Goal: Information Seeking & Learning: Find specific fact

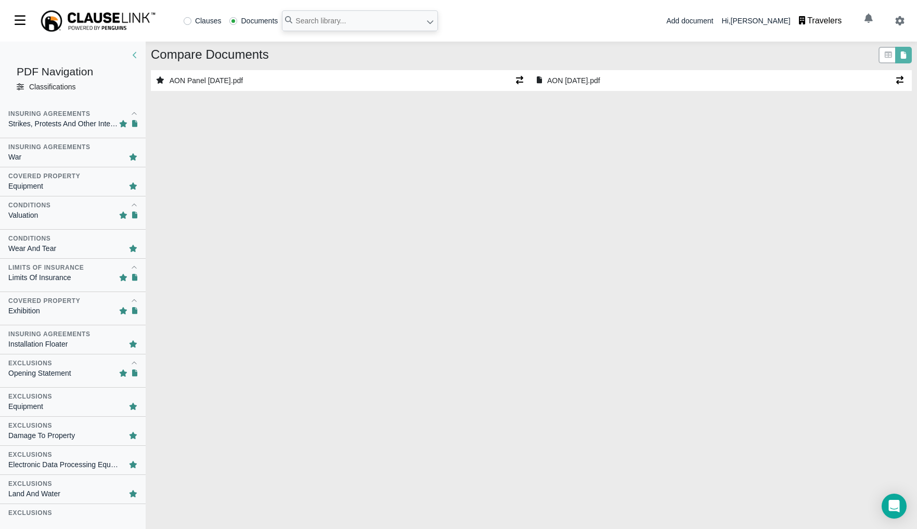
select select "1"
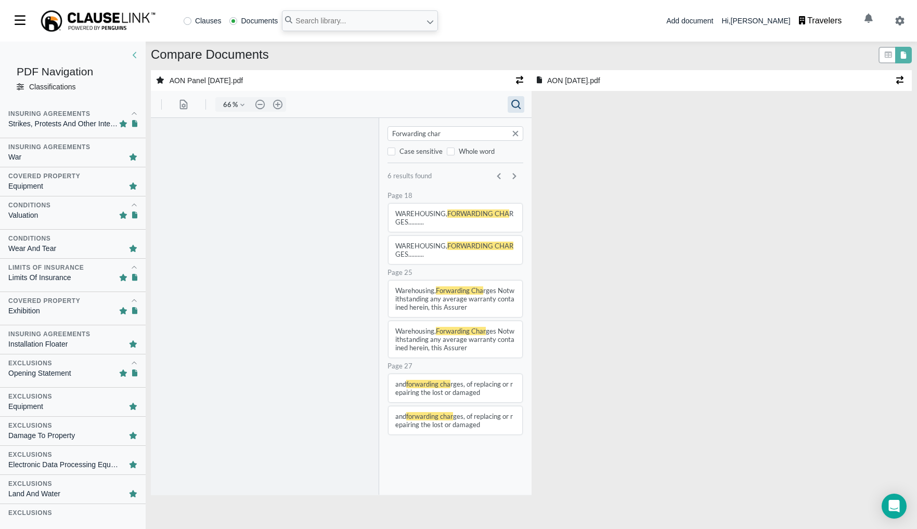
select select "1"
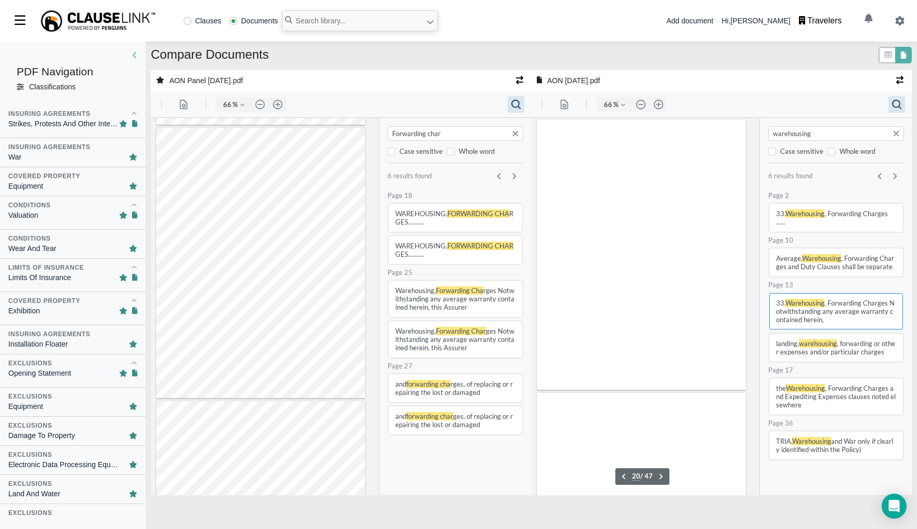
scroll to position [5223, 0]
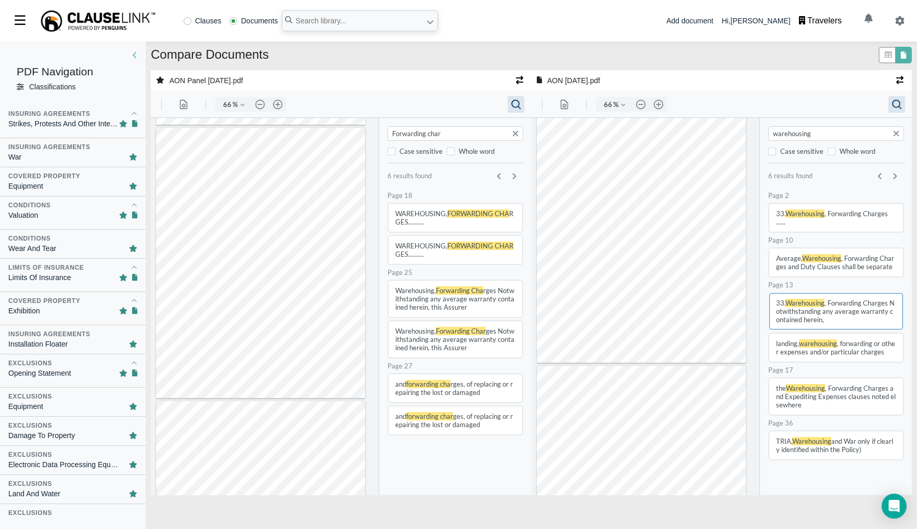
click at [408, 136] on input "Forwarding char" at bounding box center [456, 133] width 131 height 10
click at [409, 135] on input "Forwarding char" at bounding box center [456, 133] width 131 height 10
type input "repacking"
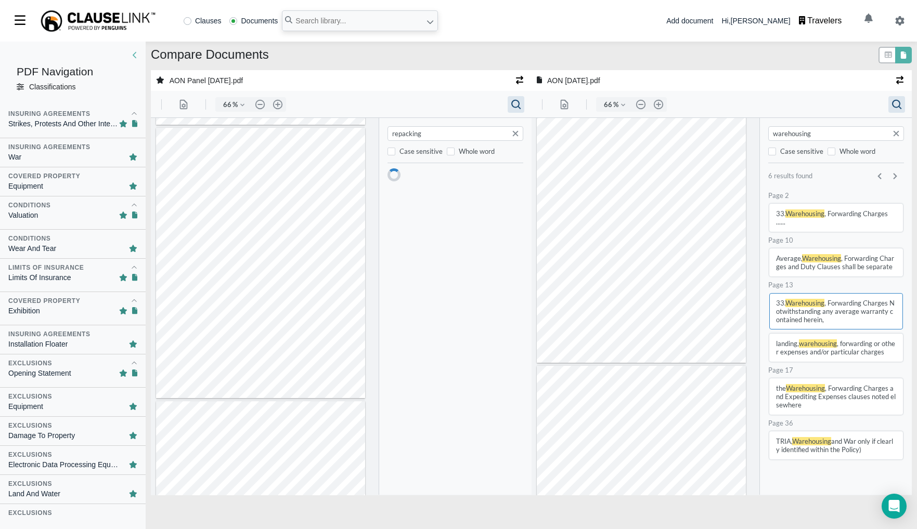
type input "18"
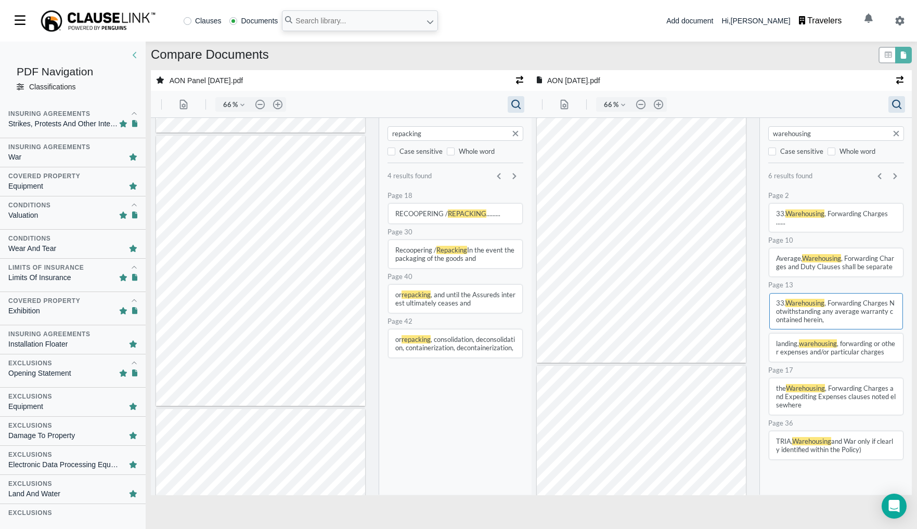
click at [443, 215] on button "RECOOPERING / REPACKING ........." at bounding box center [455, 214] width 134 height 20
click at [452, 122] on div "repacking Case sensitive Whole word 4 results found .cls-1{fill:#abb0c4;} icon …" at bounding box center [455, 306] width 152 height 377
click at [448, 131] on input "repacking" at bounding box center [456, 133] width 131 height 10
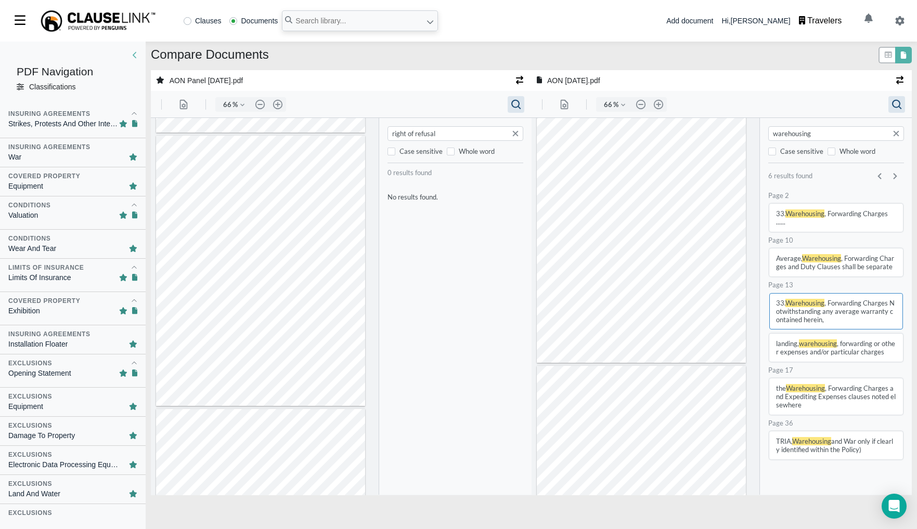
type input "right of refusal"
type input "32"
click at [69, 84] on div "Classifications" at bounding box center [52, 87] width 46 height 11
click at [23, 85] on icon at bounding box center [20, 86] width 7 height 7
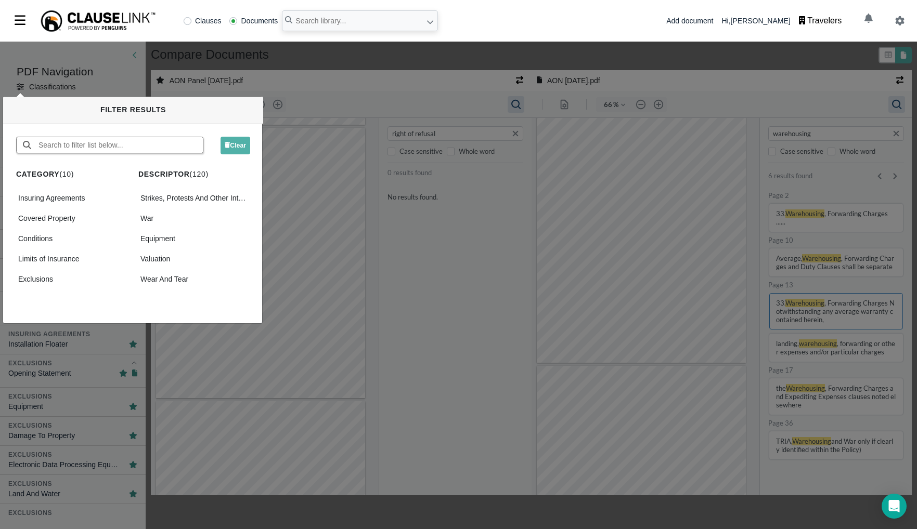
click at [155, 148] on input "text" at bounding box center [119, 145] width 165 height 16
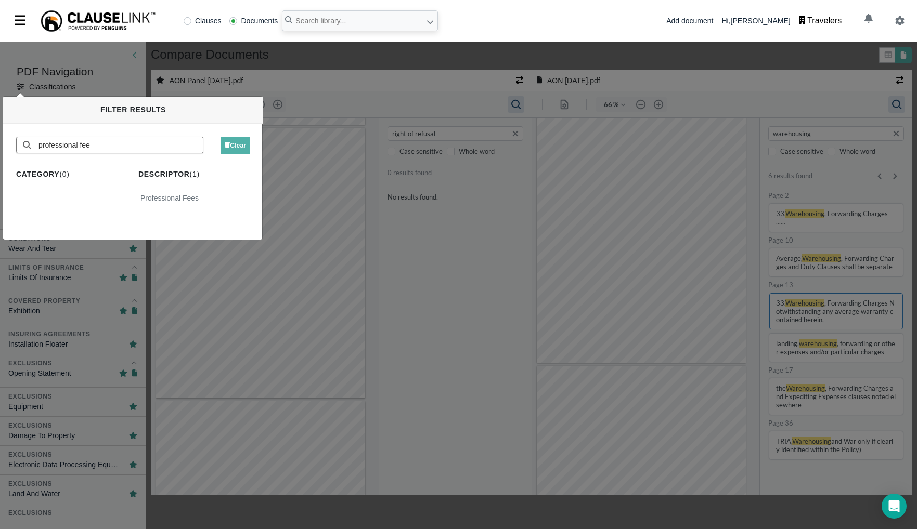
type input "professional fee"
click at [178, 192] on div "Professional Fees" at bounding box center [194, 198] width 112 height 15
type input "69"
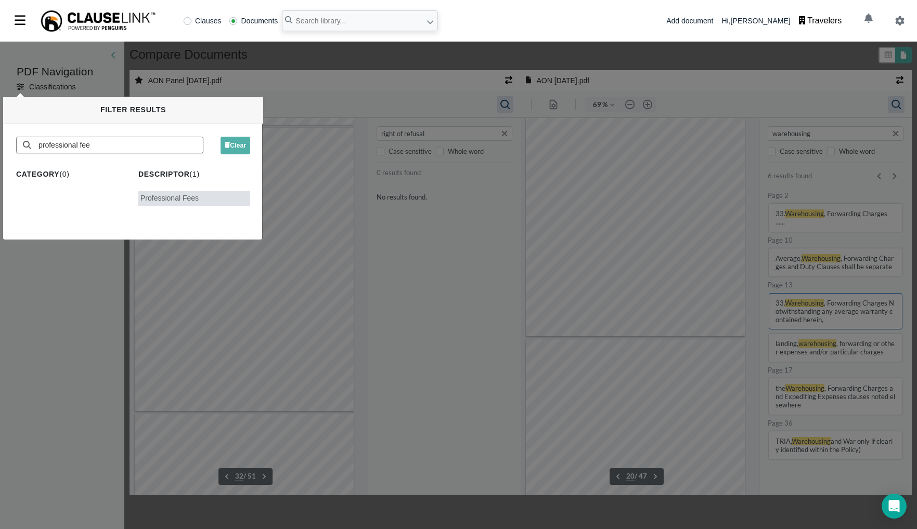
scroll to position [5470, 0]
click at [180, 194] on div "Professional Fees" at bounding box center [194, 198] width 112 height 15
click at [184, 198] on div "Professional Fees" at bounding box center [194, 198] width 112 height 15
click at [66, 269] on div "PDF Navigation Classifications Classifications Conditions Professional Fees Com…" at bounding box center [458, 286] width 917 height 488
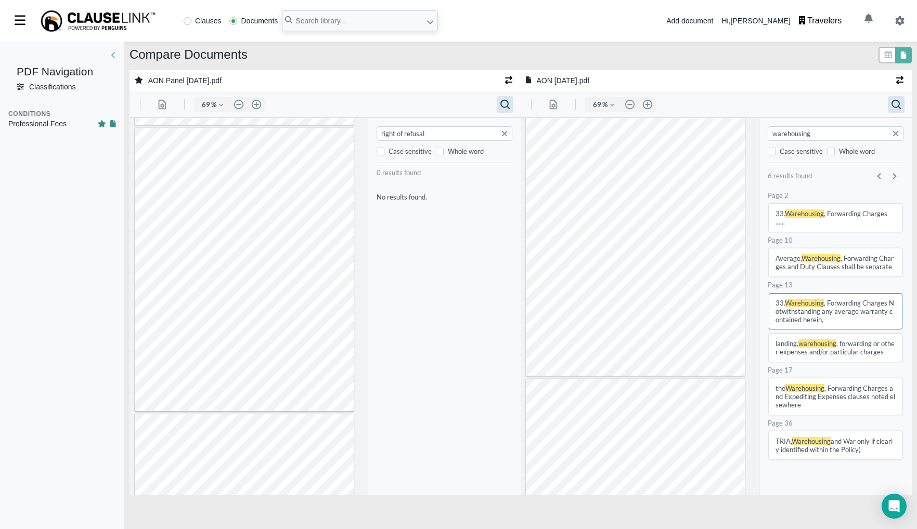
click at [66, 124] on div "Professional Fees" at bounding box center [37, 124] width 58 height 11
type input "43"
type input "35"
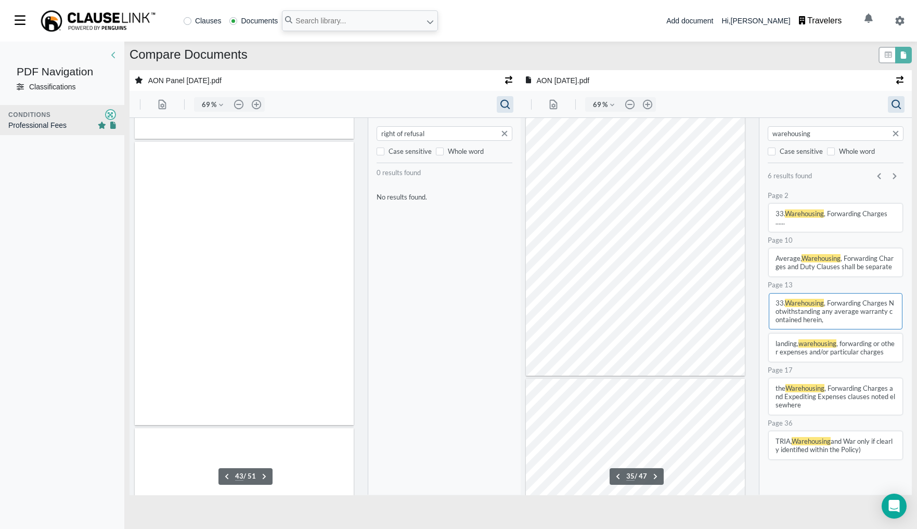
scroll to position [9783, 0]
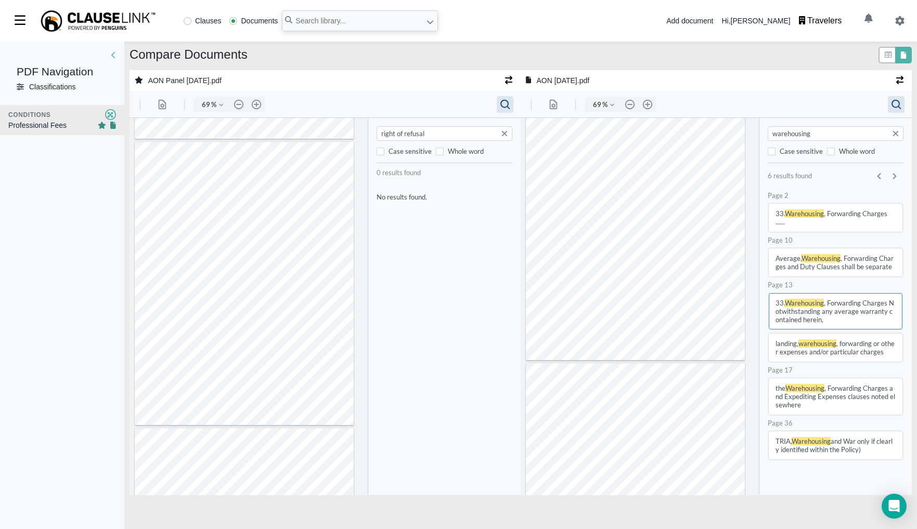
click at [428, 126] on div "right of refusal" at bounding box center [444, 133] width 136 height 15
click at [429, 133] on input "right of refusal" at bounding box center [445, 133] width 131 height 10
click at [430, 133] on input "right of refusal" at bounding box center [445, 133] width 131 height 10
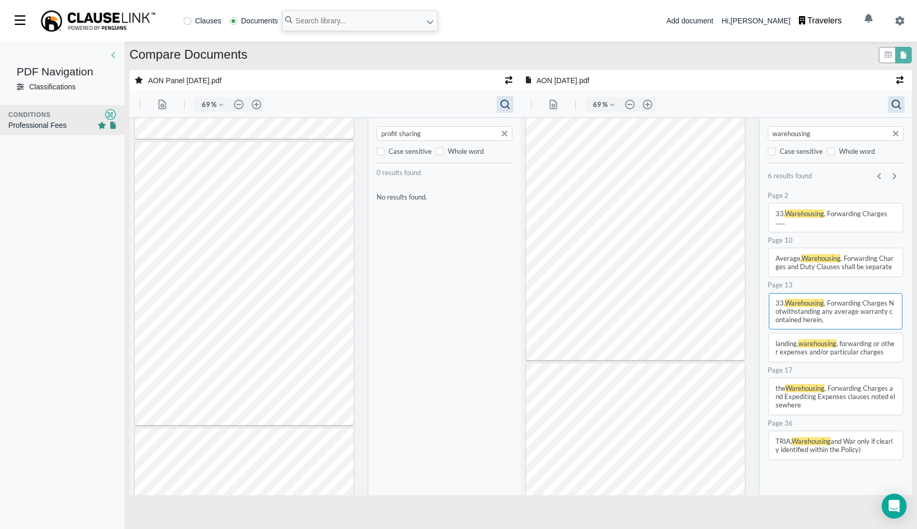
type input "profit sharing"
click at [830, 138] on input "warehousing" at bounding box center [836, 133] width 131 height 10
type input "profit sharing"
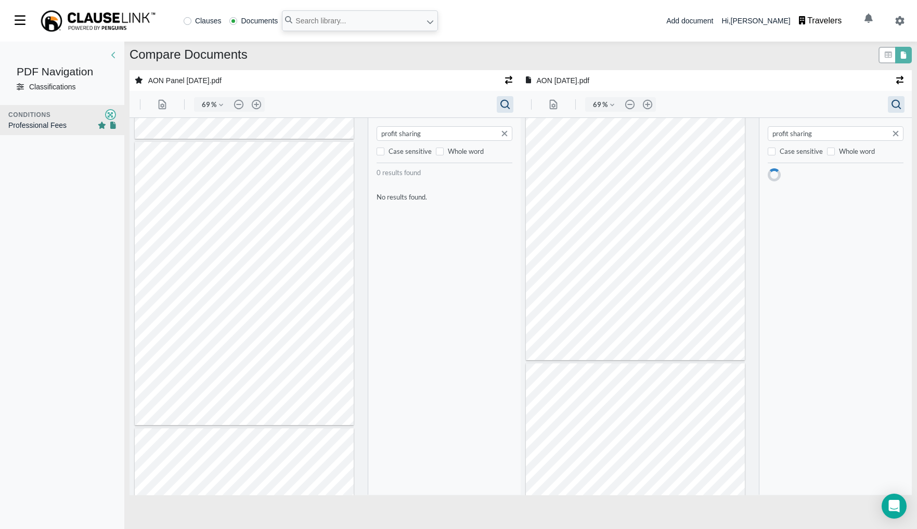
type input "36"
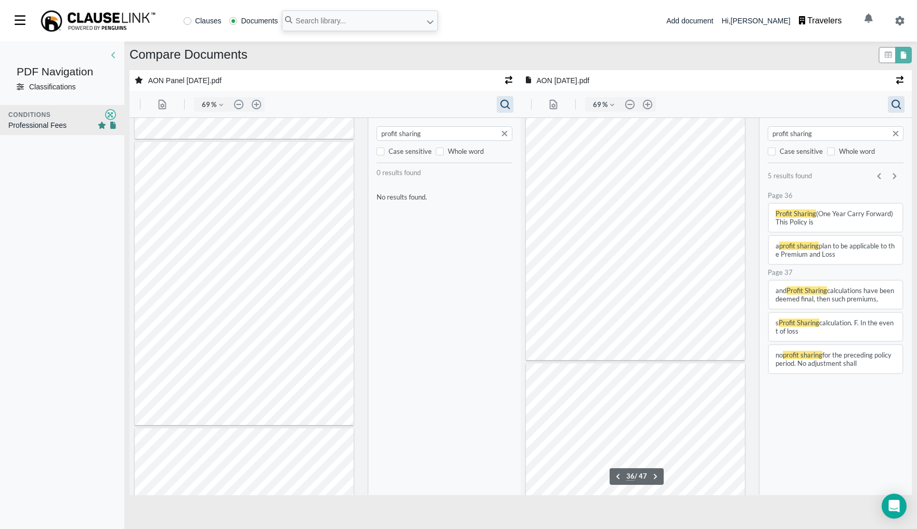
scroll to position [10012, 0]
click at [465, 132] on input "profit sharing" at bounding box center [445, 133] width 131 height 10
type input "ex"
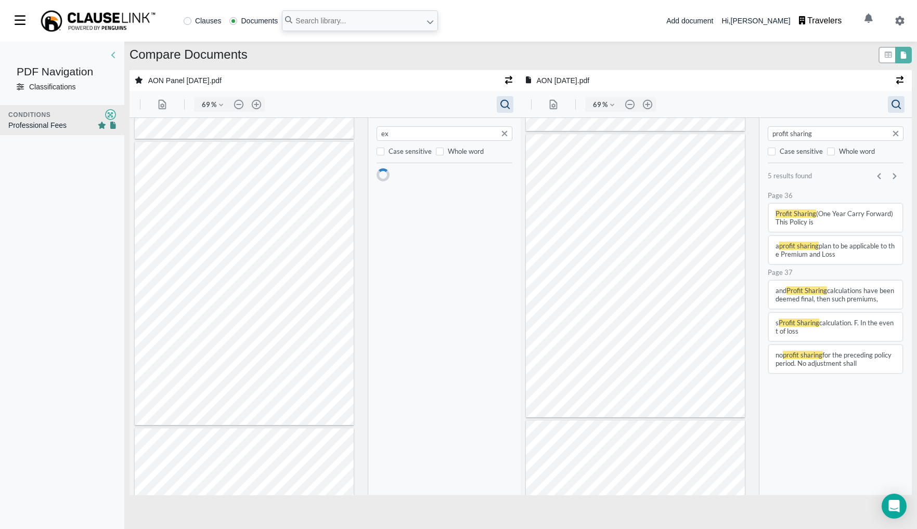
type input "1"
click at [428, 233] on div "Page 1 Exhibitions , Installation and/or Salesman Samples, if covered" at bounding box center [444, 213] width 136 height 45
click at [429, 229] on button "Exhibitions , Installation and/or Salesman Samples, if covered" at bounding box center [444, 218] width 134 height 28
click at [448, 133] on input "exhibitions" at bounding box center [445, 133] width 131 height 10
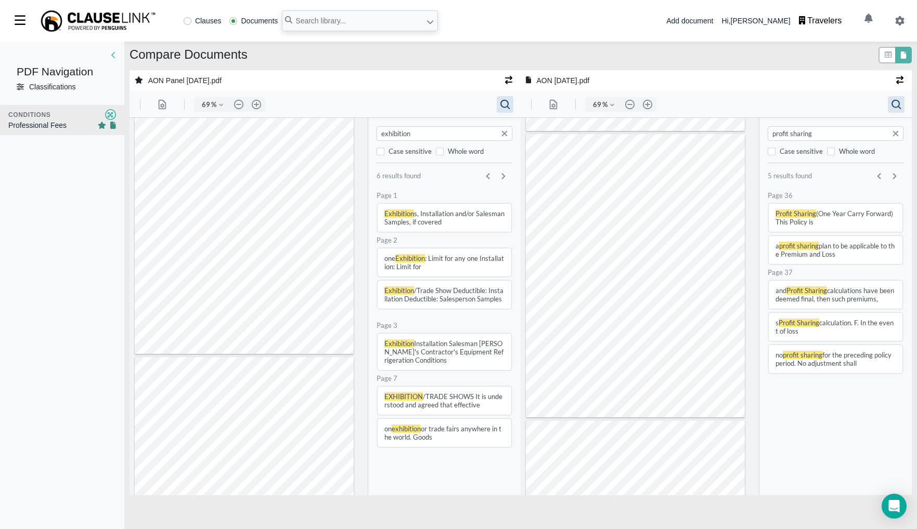
type input "exhibition"
click at [438, 220] on button "Exhibition s, Installation and/or Salesman Samples, if covered" at bounding box center [444, 218] width 134 height 28
click at [424, 350] on button "Exhibition Installation Salesman Sample's Contractor's Equipment Refrigeration …" at bounding box center [444, 352] width 134 height 36
click at [430, 406] on button "EXHIBITION /TRADE SHOWS It is understood and agreed that effective" at bounding box center [444, 401] width 134 height 28
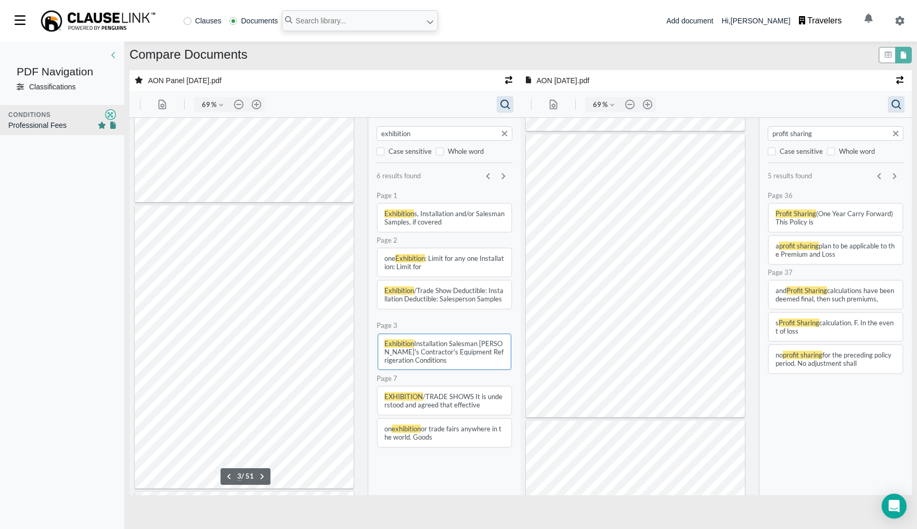
type input "7"
click at [464, 127] on div "exhibition" at bounding box center [444, 133] width 136 height 15
click at [456, 137] on input "exhibition" at bounding box center [445, 133] width 131 height 10
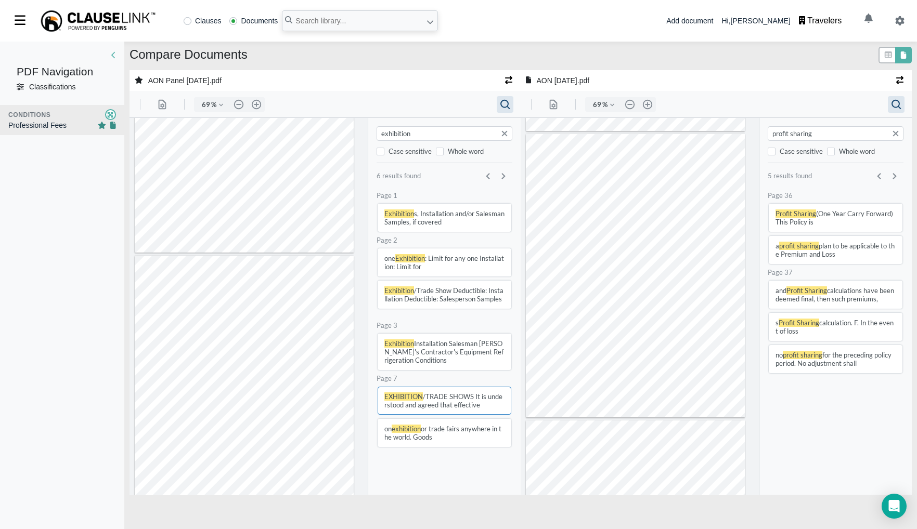
click at [456, 137] on input "exhibition" at bounding box center [445, 133] width 131 height 10
type input "sa"
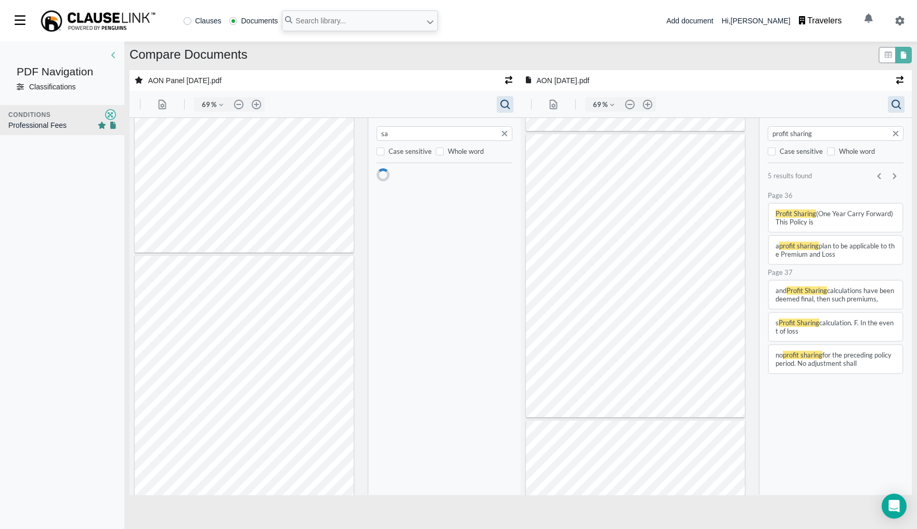
type input "1"
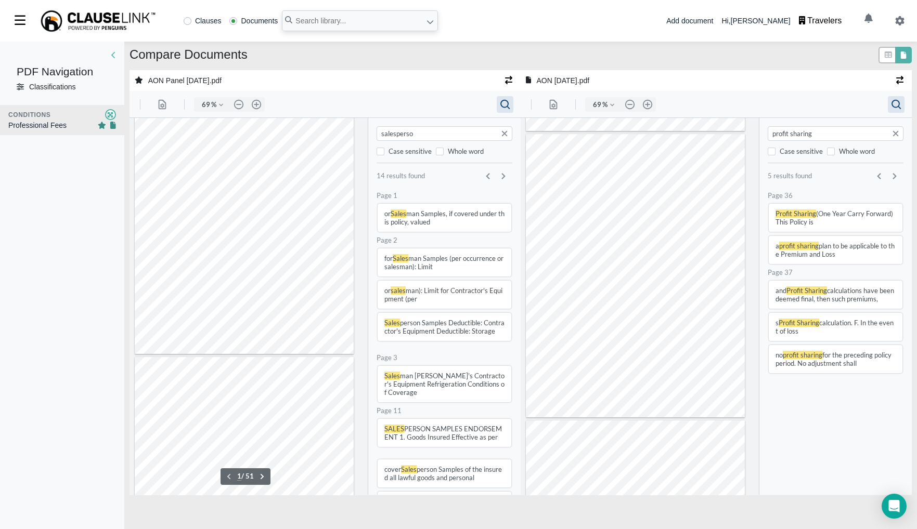
type input "salesperson"
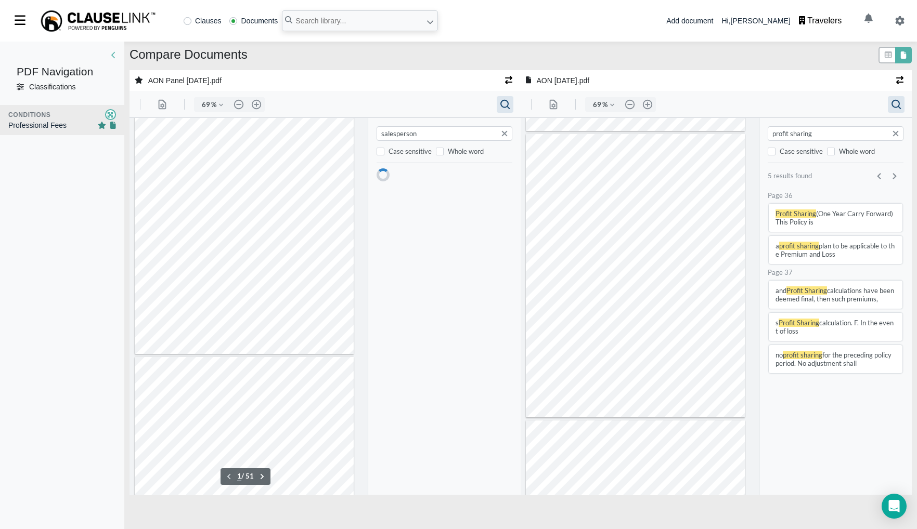
type input "2"
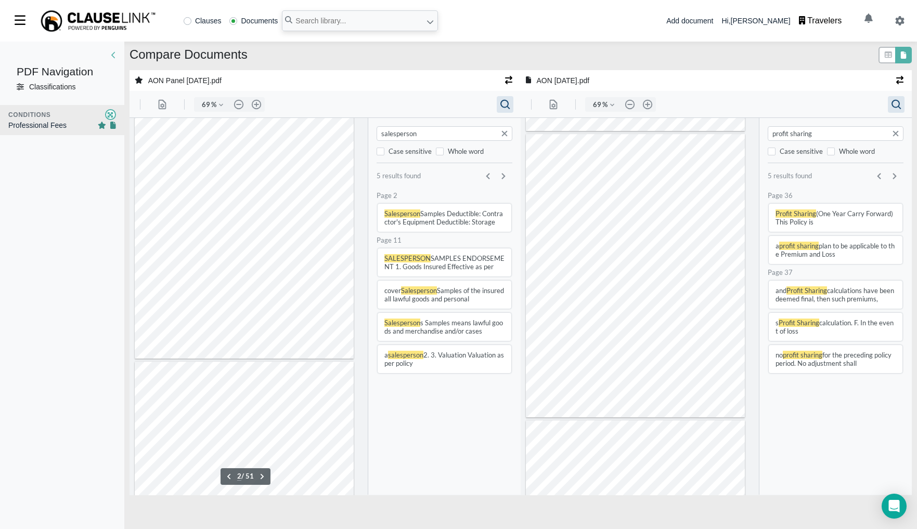
type input "salesperson"
click at [432, 299] on button "cover Salesperson Samples of the insured all lawful goods and personal" at bounding box center [444, 295] width 134 height 28
click at [453, 257] on button "SALESPERSON SAMPLES ENDORSEMENT 1. Goods Insured Effective as per" at bounding box center [444, 263] width 134 height 28
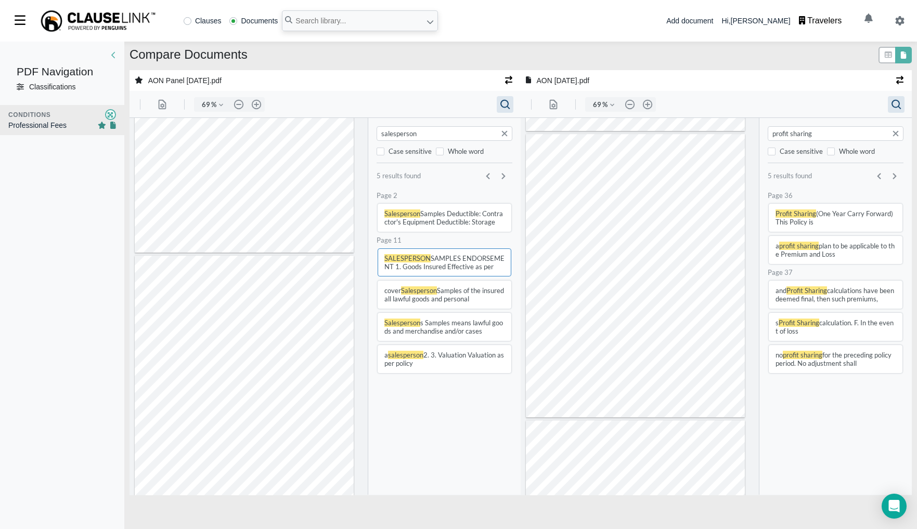
type input "43"
type input "35"
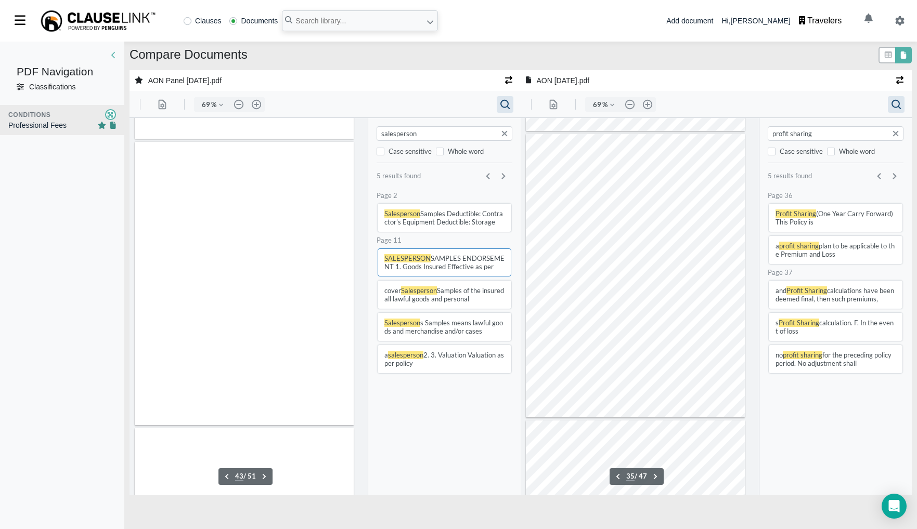
scroll to position [9783, 0]
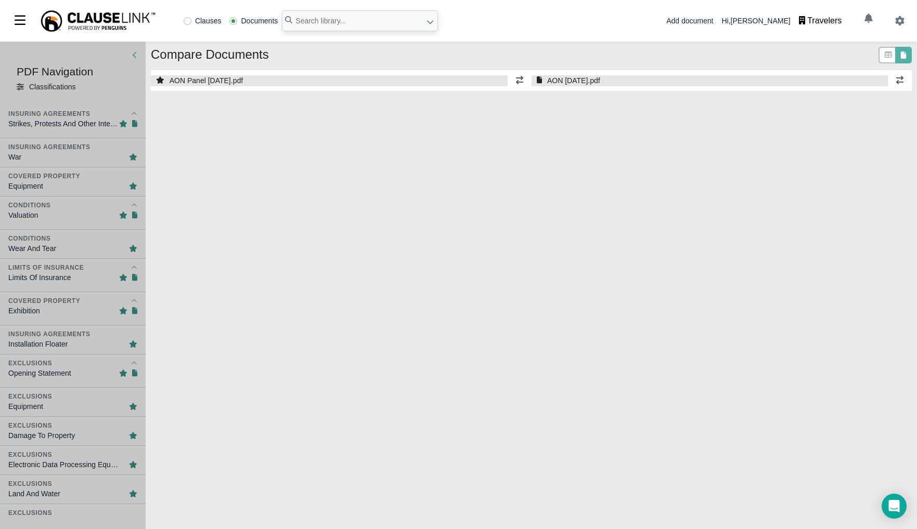
select select "1"
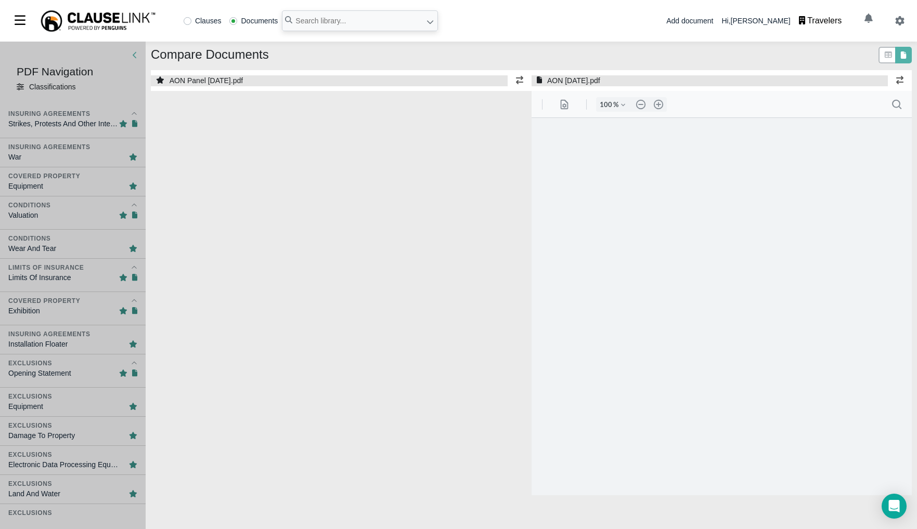
select select "1"
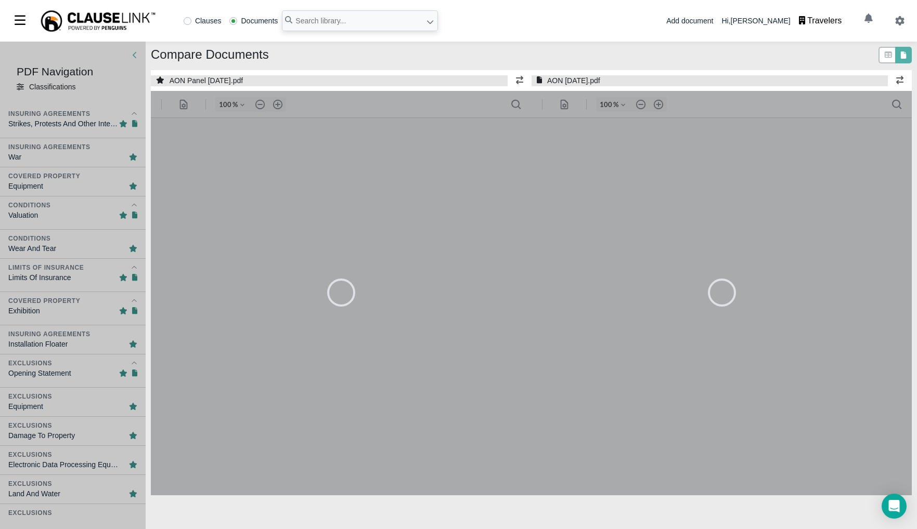
type input "90"
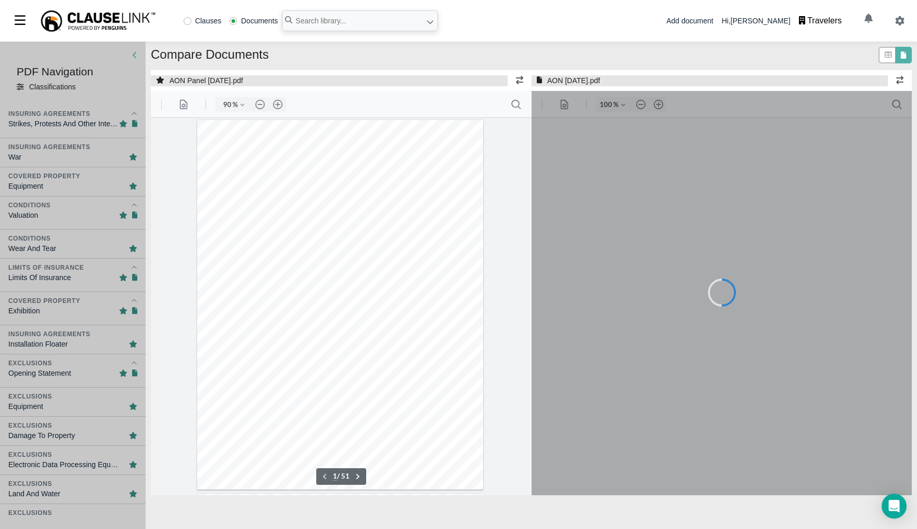
type input "90"
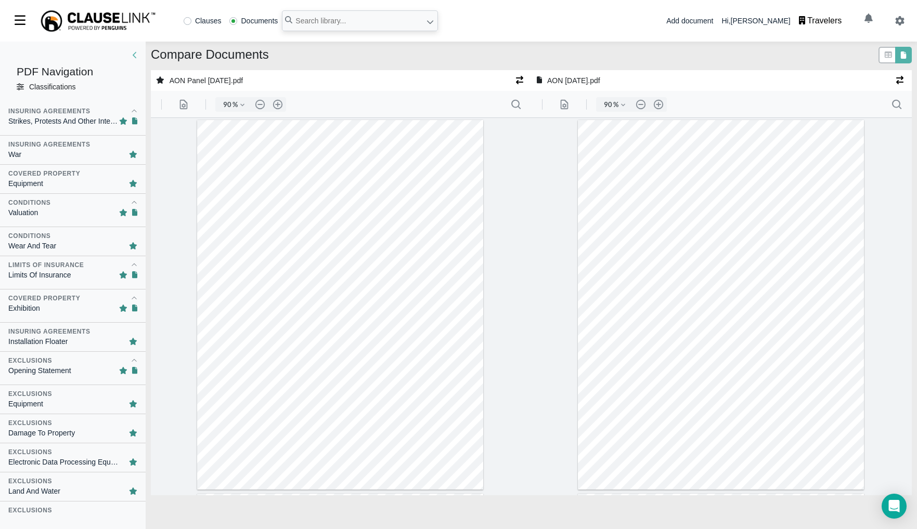
scroll to position [4, 0]
click at [64, 176] on div "Covered Property" at bounding box center [44, 171] width 72 height 9
type input "6"
